Goal: Use online tool/utility: Utilize a website feature to perform a specific function

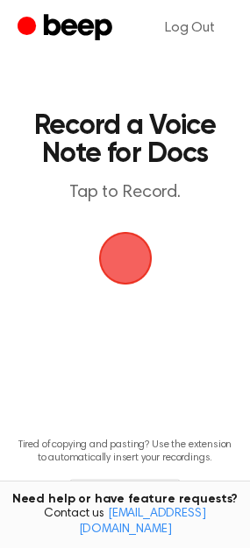
click at [120, 264] on span "button" at bounding box center [124, 258] width 57 height 57
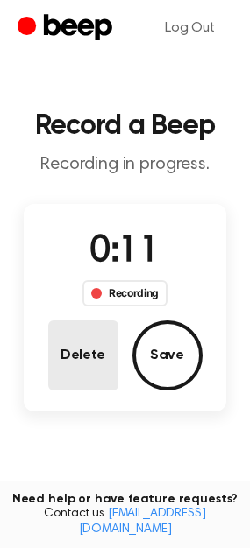
click at [95, 370] on button "Delete" at bounding box center [83, 356] width 70 height 70
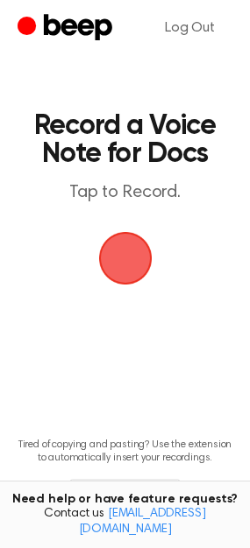
click at [123, 264] on span "button" at bounding box center [124, 258] width 53 height 53
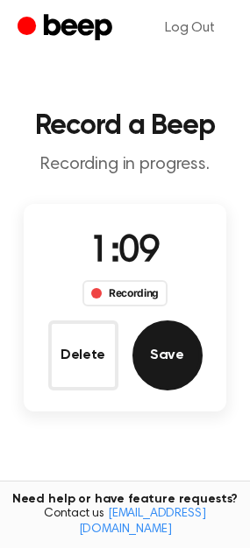
click at [167, 360] on button "Save" at bounding box center [167, 356] width 70 height 70
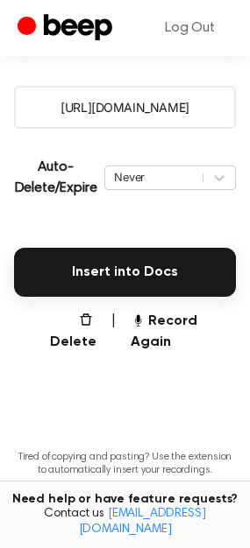
scroll to position [328, 0]
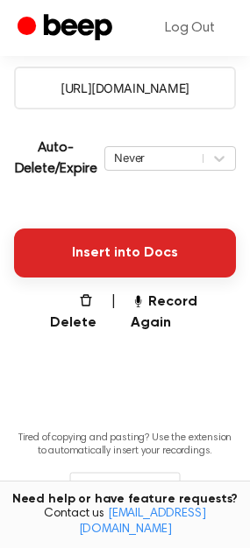
click at [146, 254] on button "Insert into Docs" at bounding box center [125, 253] width 222 height 49
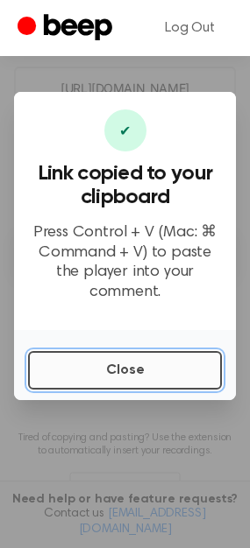
click at [54, 367] on button "Close" at bounding box center [125, 370] width 194 height 39
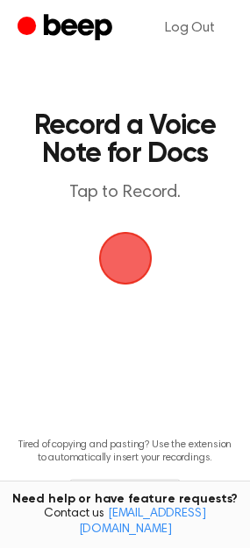
click at [131, 261] on span "button" at bounding box center [125, 258] width 49 height 49
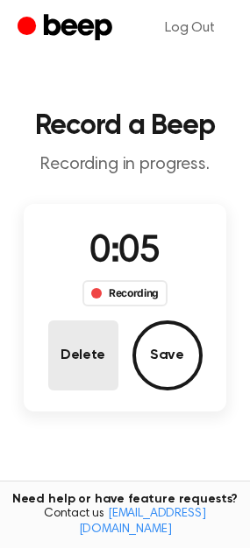
click at [88, 322] on button "Delete" at bounding box center [83, 356] width 70 height 70
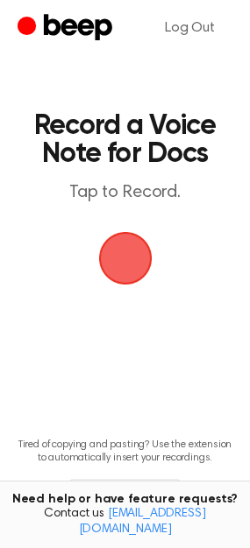
click at [123, 261] on span "button" at bounding box center [125, 258] width 49 height 49
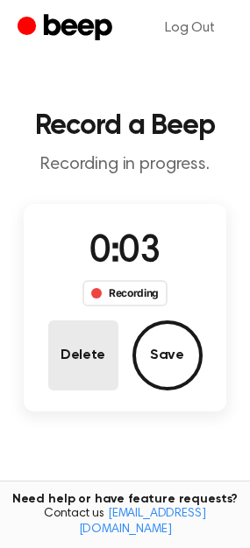
click at [85, 344] on button "Delete" at bounding box center [83, 356] width 70 height 70
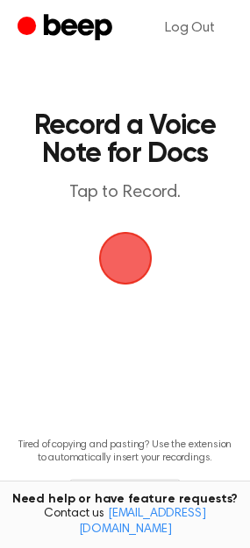
click at [127, 268] on span "button" at bounding box center [125, 258] width 49 height 49
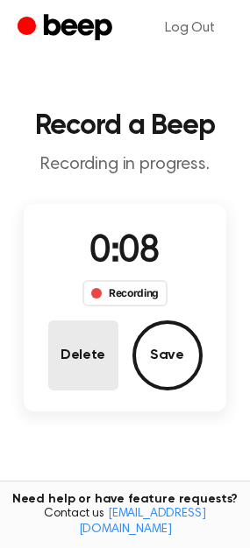
click at [80, 357] on button "Delete" at bounding box center [83, 356] width 70 height 70
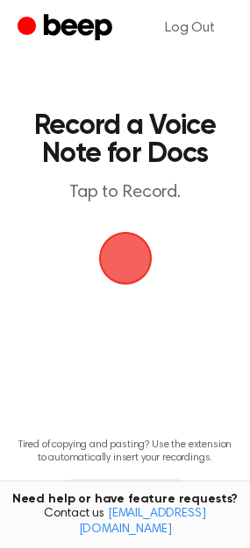
click at [130, 262] on span "button" at bounding box center [125, 258] width 49 height 49
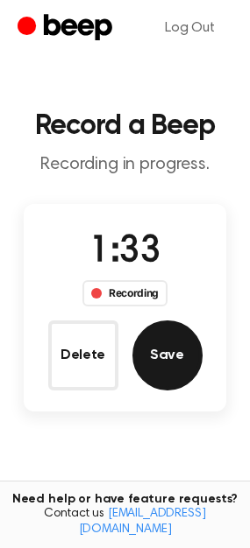
click at [140, 350] on button "Save" at bounding box center [167, 356] width 70 height 70
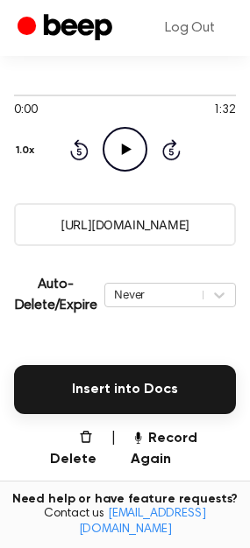
scroll to position [196, 0]
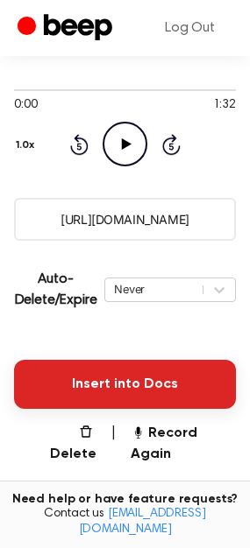
click at [98, 375] on button "Insert into Docs" at bounding box center [125, 384] width 222 height 49
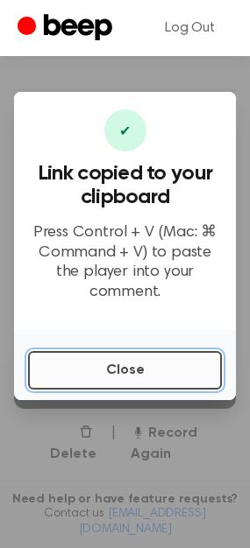
click at [102, 366] on button "Close" at bounding box center [125, 370] width 194 height 39
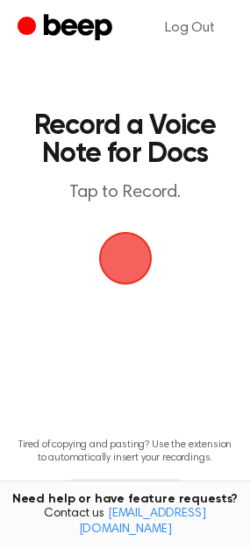
click at [125, 248] on span "button" at bounding box center [125, 258] width 98 height 98
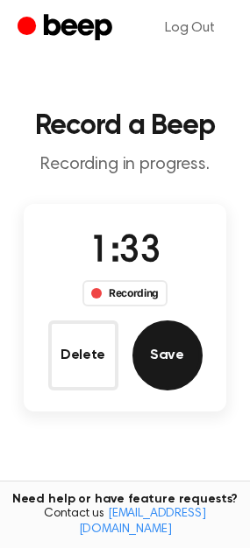
click at [166, 370] on button "Save" at bounding box center [167, 356] width 70 height 70
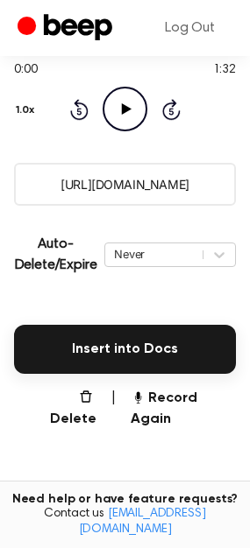
scroll to position [235, 0]
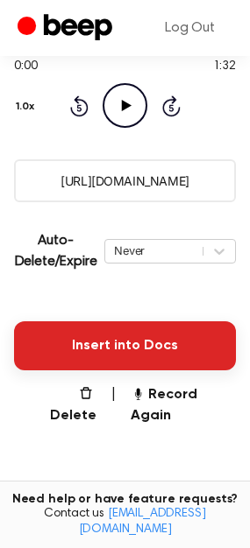
click at [142, 327] on button "Insert into Docs" at bounding box center [125, 345] width 222 height 49
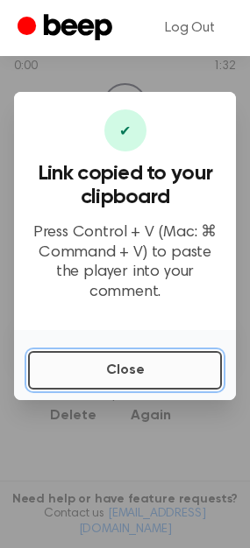
click at [126, 353] on button "Close" at bounding box center [125, 370] width 194 height 39
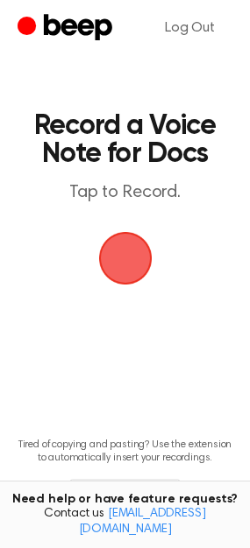
click at [127, 264] on span "button" at bounding box center [125, 258] width 63 height 63
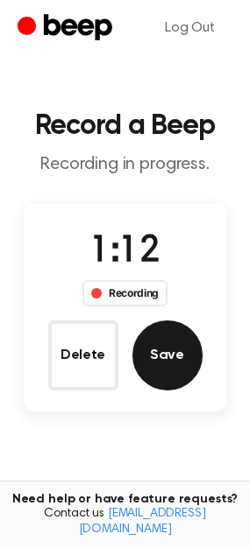
click at [167, 365] on button "Save" at bounding box center [167, 356] width 70 height 70
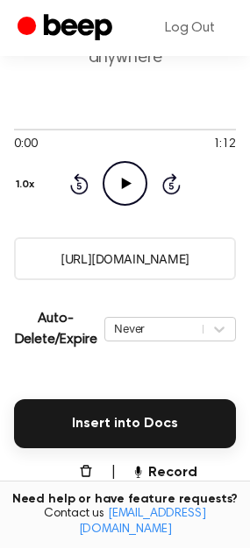
scroll to position [159, 0]
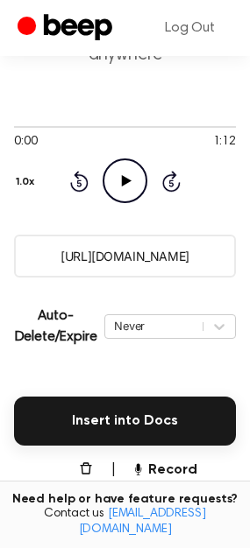
click at [154, 259] on input "https://beep.audio/kTW5F4U" at bounding box center [125, 256] width 222 height 43
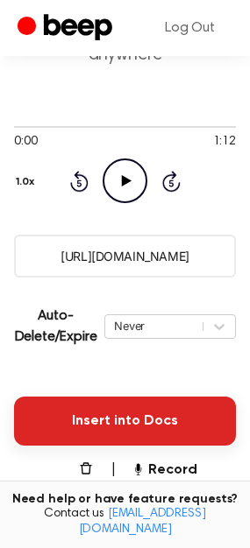
click at [92, 439] on button "Insert into Docs" at bounding box center [125, 421] width 222 height 49
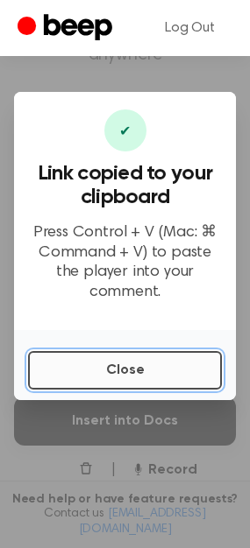
click at [79, 369] on button "Close" at bounding box center [125, 370] width 194 height 39
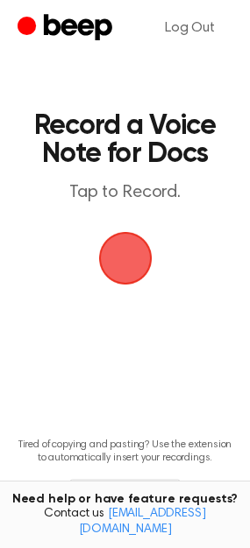
click at [111, 265] on span "button" at bounding box center [125, 258] width 49 height 49
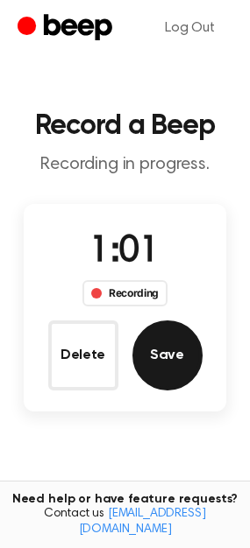
click at [163, 353] on button "Save" at bounding box center [167, 356] width 70 height 70
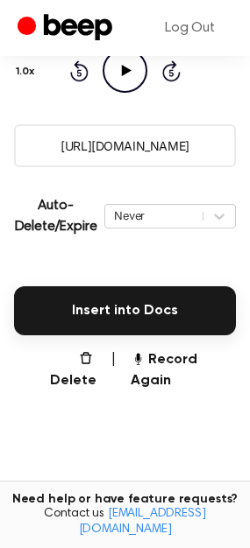
scroll to position [382, 0]
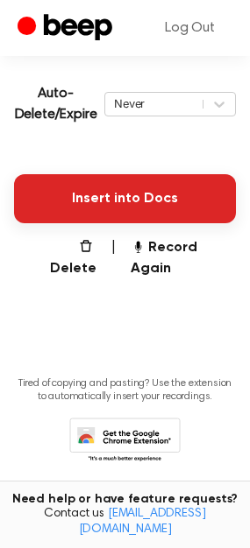
click at [168, 207] on button "Insert into Docs" at bounding box center [125, 198] width 222 height 49
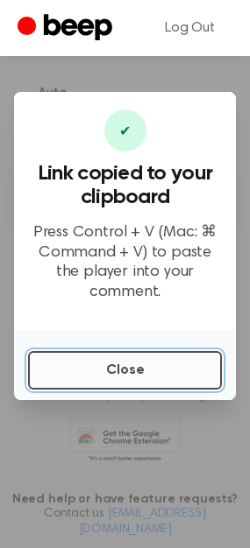
click at [123, 357] on button "Close" at bounding box center [125, 370] width 194 height 39
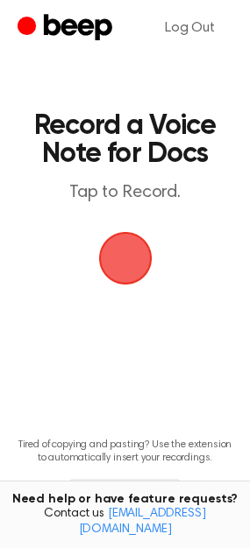
click at [128, 264] on span "button" at bounding box center [124, 258] width 81 height 81
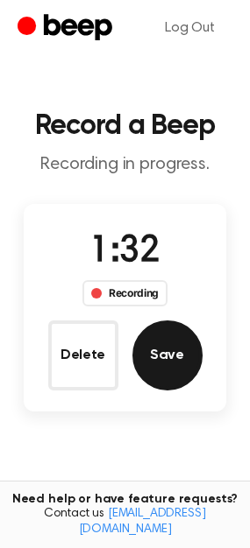
click at [166, 353] on button "Save" at bounding box center [167, 356] width 70 height 70
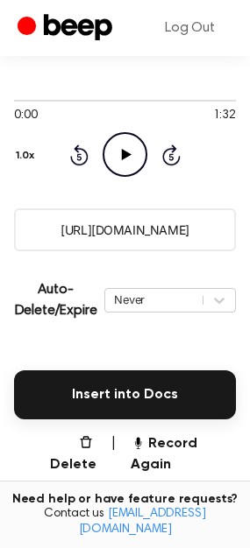
scroll to position [187, 0]
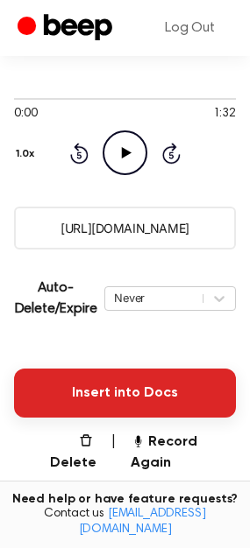
click at [75, 390] on button "Insert into Docs" at bounding box center [125, 393] width 222 height 49
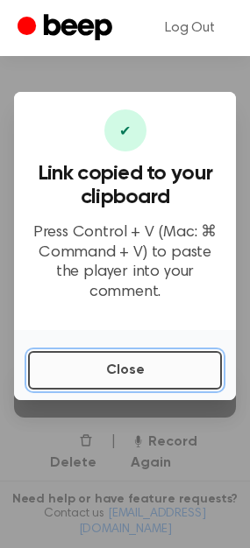
click at [99, 357] on button "Close" at bounding box center [125, 370] width 194 height 39
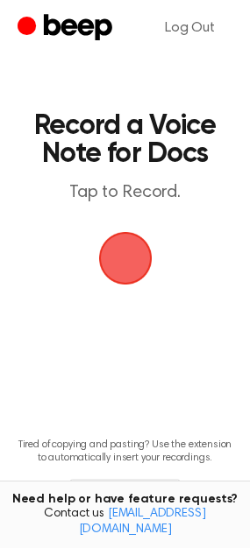
click at [110, 250] on span "button" at bounding box center [125, 258] width 63 height 63
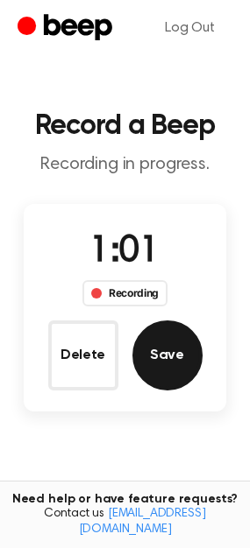
click at [152, 343] on button "Save" at bounding box center [167, 356] width 70 height 70
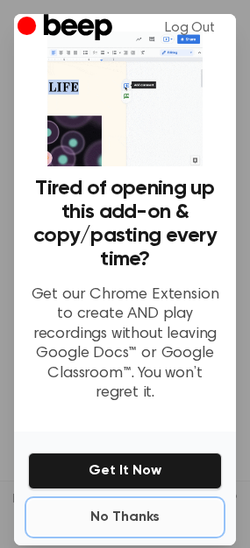
click at [112, 511] on button "No Thanks" at bounding box center [125, 517] width 194 height 35
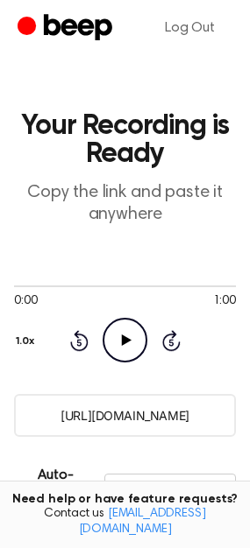
scroll to position [143, 0]
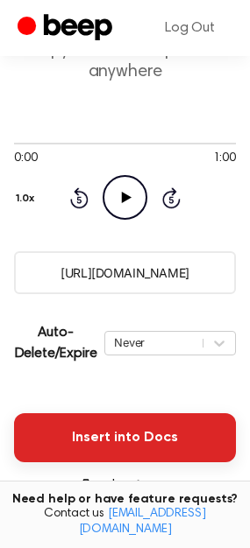
click at [112, 438] on button "Insert into Docs" at bounding box center [125, 437] width 222 height 49
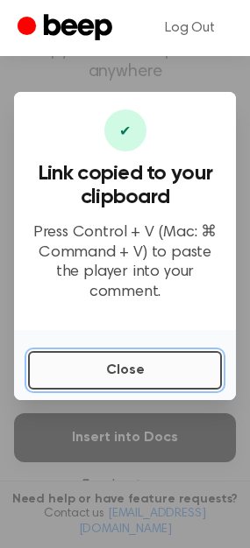
click at [86, 377] on button "Close" at bounding box center [125, 370] width 194 height 39
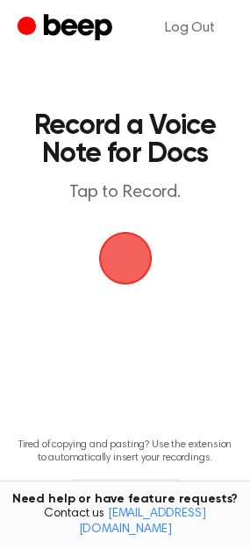
click at [120, 260] on span "button" at bounding box center [125, 258] width 49 height 49
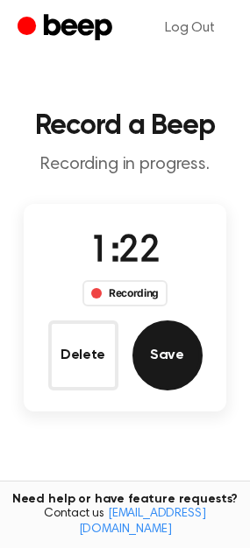
click at [183, 368] on button "Save" at bounding box center [167, 356] width 70 height 70
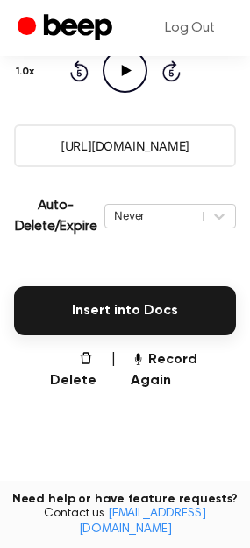
scroll to position [277, 0]
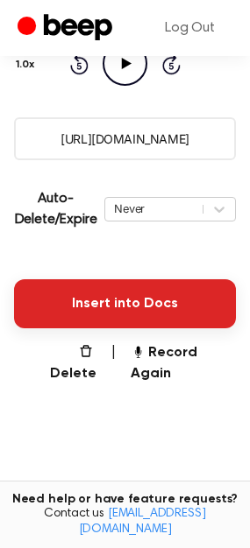
click at [119, 314] on button "Insert into Docs" at bounding box center [125, 303] width 222 height 49
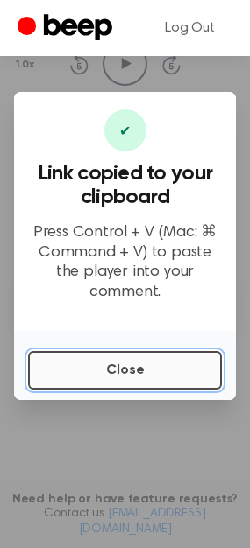
click at [128, 365] on button "Close" at bounding box center [125, 370] width 194 height 39
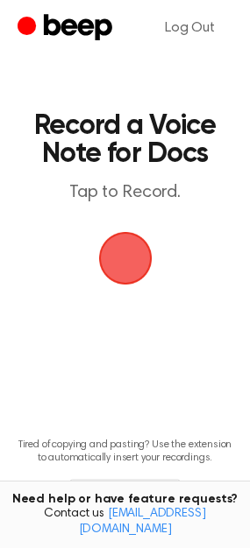
click at [120, 267] on span "button" at bounding box center [125, 258] width 49 height 49
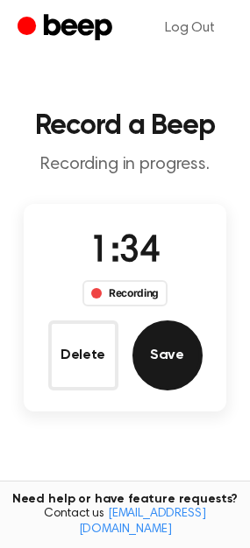
click at [165, 342] on button "Save" at bounding box center [167, 356] width 70 height 70
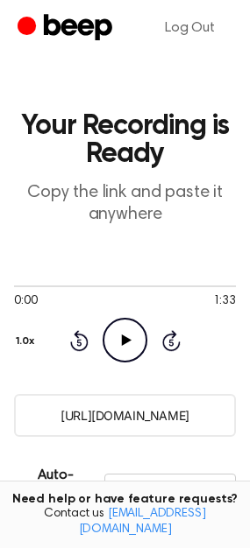
scroll to position [111, 0]
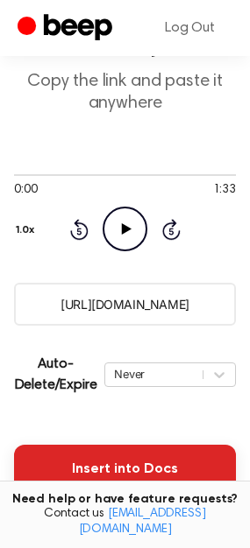
click at [111, 476] on button "Insert into Docs" at bounding box center [125, 469] width 222 height 49
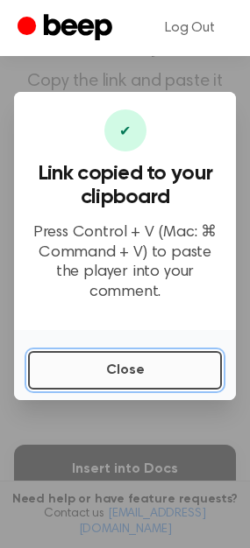
click at [137, 372] on button "Close" at bounding box center [125, 370] width 194 height 39
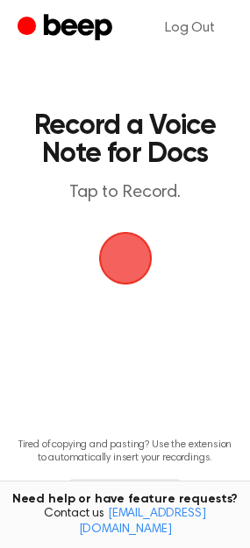
click at [128, 267] on span "button" at bounding box center [125, 258] width 49 height 49
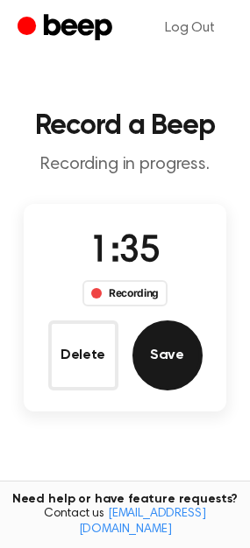
click at [166, 355] on button "Save" at bounding box center [167, 356] width 70 height 70
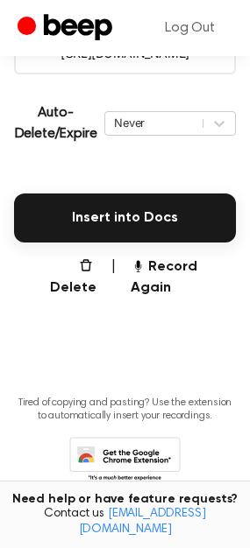
scroll to position [364, 0]
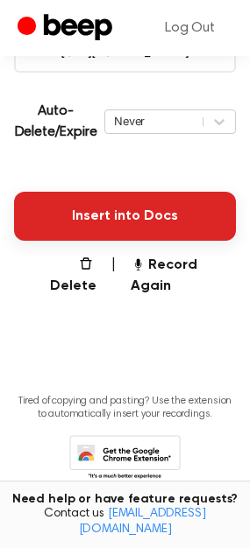
click at [71, 202] on button "Insert into Docs" at bounding box center [125, 216] width 222 height 49
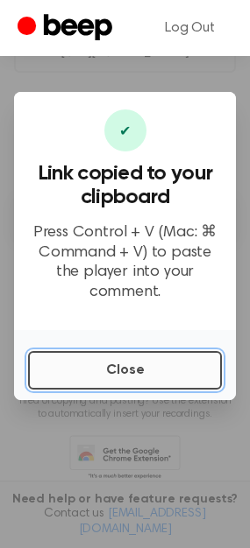
click at [88, 366] on button "Close" at bounding box center [125, 370] width 194 height 39
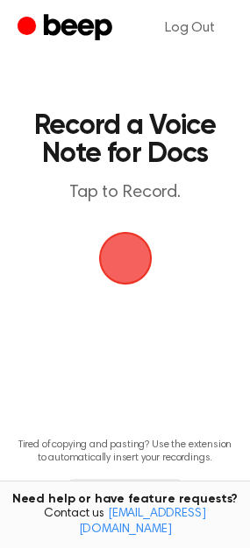
click at [123, 240] on span "button" at bounding box center [124, 258] width 86 height 86
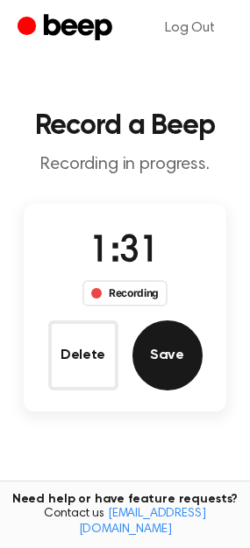
click at [173, 346] on button "Save" at bounding box center [167, 356] width 70 height 70
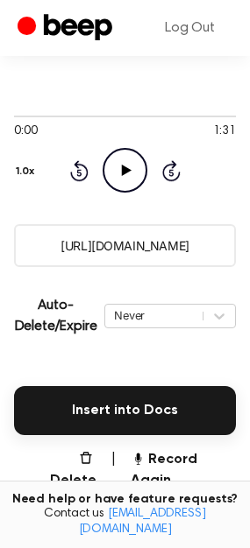
scroll to position [175, 0]
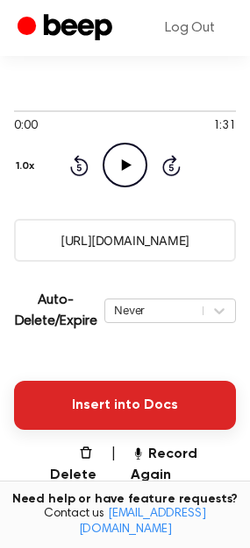
click at [74, 408] on button "Insert into Docs" at bounding box center [125, 405] width 222 height 49
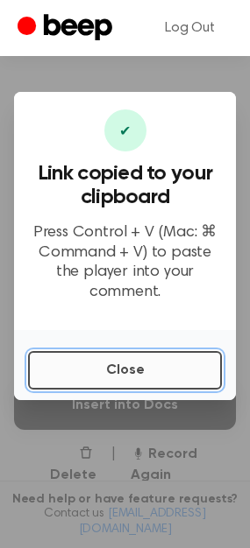
click at [91, 369] on button "Close" at bounding box center [125, 370] width 194 height 39
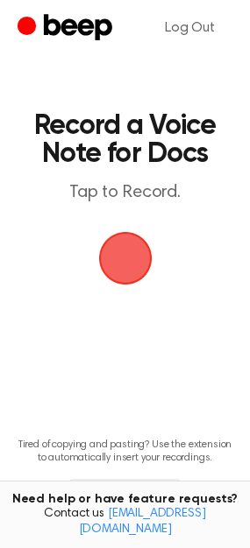
click at [120, 249] on span "button" at bounding box center [125, 258] width 70 height 70
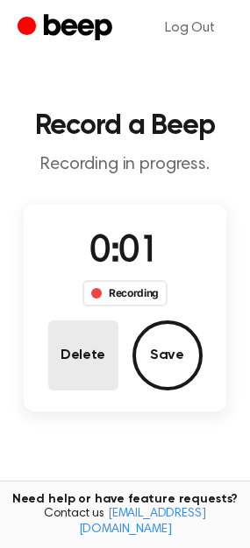
click at [88, 345] on button "Delete" at bounding box center [83, 356] width 70 height 70
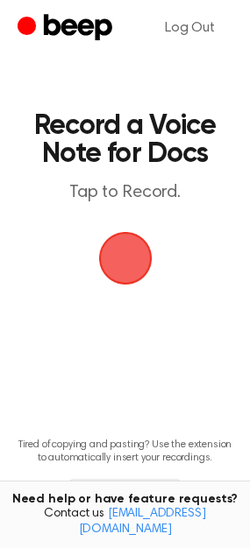
click at [126, 271] on span "button" at bounding box center [125, 258] width 63 height 63
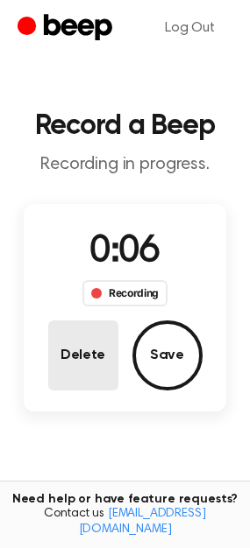
click at [91, 360] on button "Delete" at bounding box center [83, 356] width 70 height 70
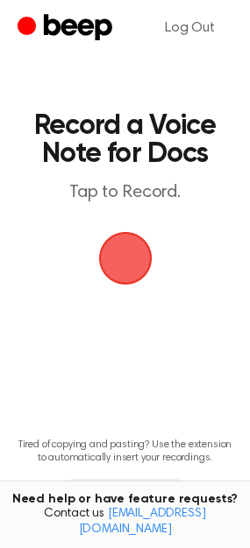
click at [122, 257] on span "button" at bounding box center [124, 258] width 75 height 75
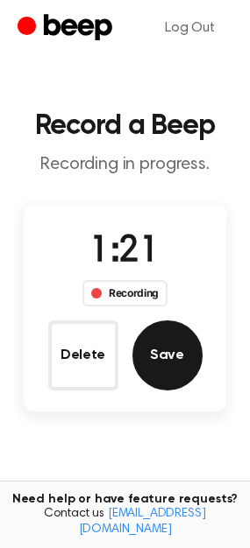
click at [145, 342] on button "Save" at bounding box center [167, 356] width 70 height 70
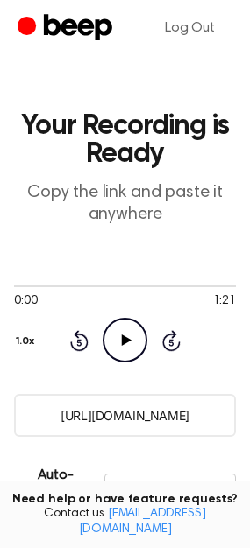
scroll to position [382, 0]
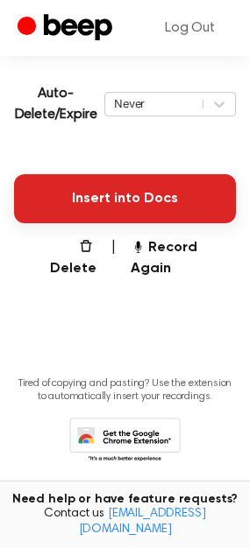
click at [165, 202] on button "Insert into Docs" at bounding box center [125, 198] width 222 height 49
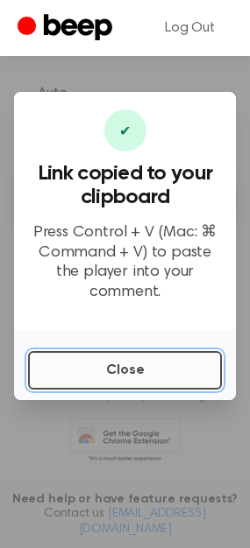
click at [111, 351] on button "Close" at bounding box center [125, 370] width 194 height 39
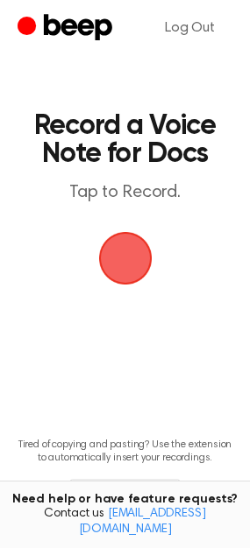
click at [119, 257] on span "button" at bounding box center [124, 258] width 53 height 53
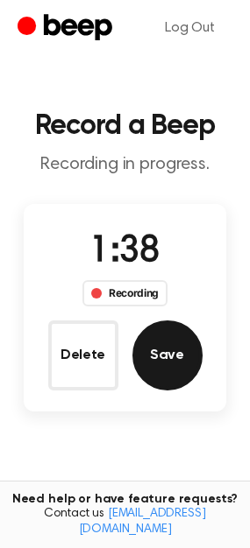
click at [161, 352] on button "Save" at bounding box center [167, 356] width 70 height 70
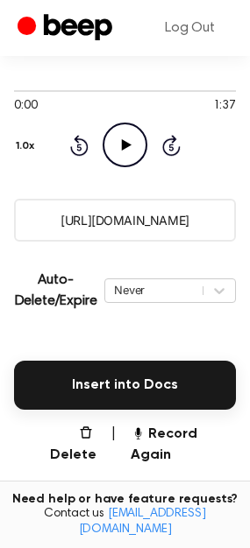
scroll to position [219, 0]
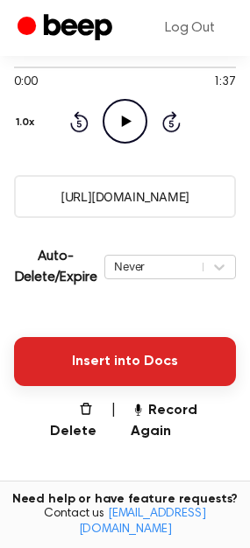
click at [116, 349] on button "Insert into Docs" at bounding box center [125, 361] width 222 height 49
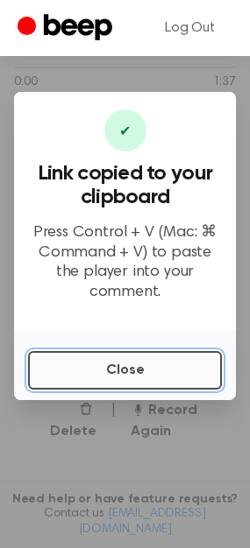
click at [111, 375] on button "Close" at bounding box center [125, 370] width 194 height 39
